Goal: Task Accomplishment & Management: Manage account settings

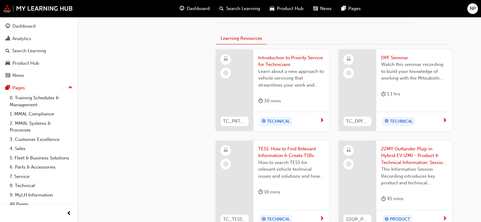
scroll to position [359, 0]
click at [471, 4] on div "NP" at bounding box center [472, 8] width 11 height 11
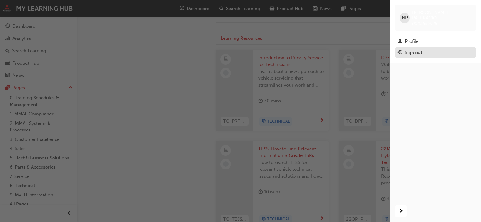
click at [412, 49] on div "Sign out" at bounding box center [412, 52] width 17 height 7
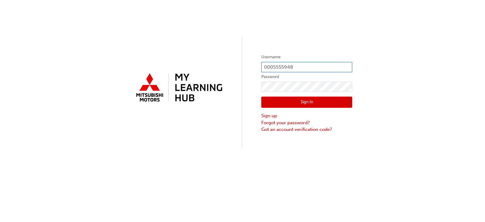
click at [306, 67] on input "0005555948" at bounding box center [306, 67] width 91 height 10
type input "0005280300"
click at [295, 102] on button "Sign In" at bounding box center [306, 102] width 91 height 12
